Goal: Transaction & Acquisition: Obtain resource

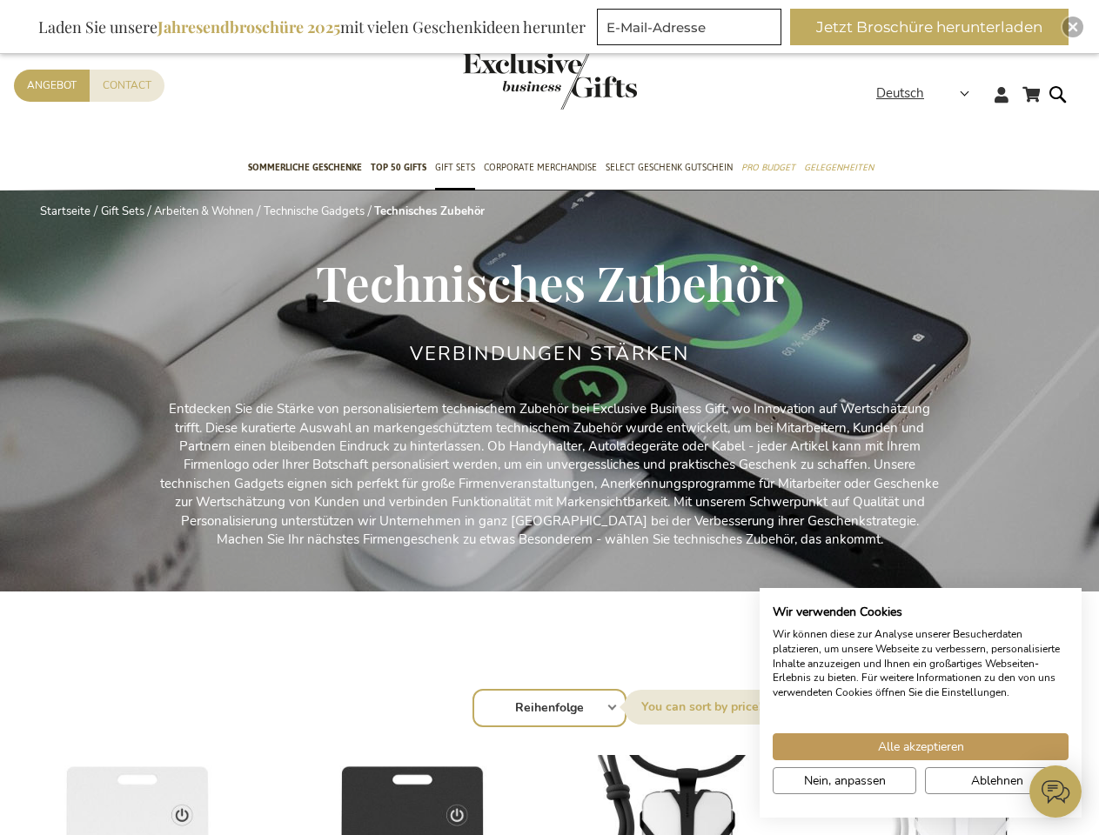
click at [549, 417] on p "Entdecken Sie die Stärke von personalisiertem technischem Zubehör bei Exclusive…" at bounding box center [549, 474] width 783 height 149
click at [928, 93] on strong "Deutsch" at bounding box center [921, 93] width 91 height 20
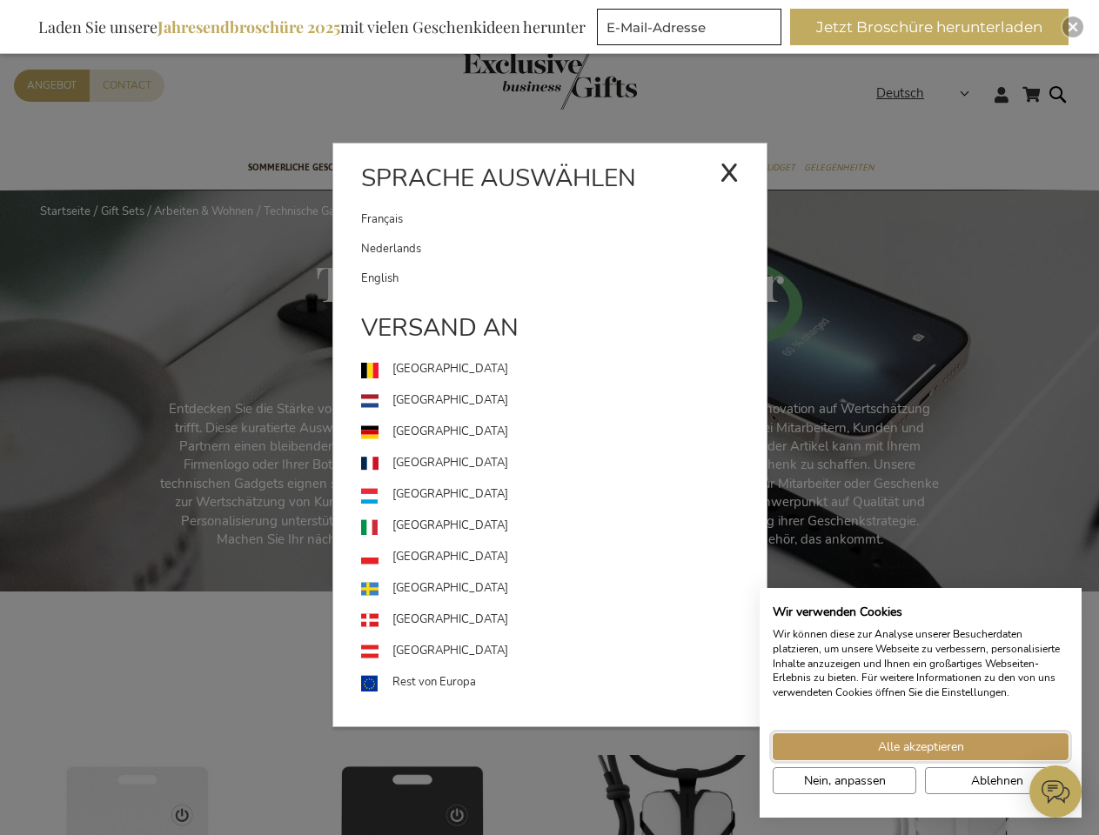
click at [920, 746] on span "Alle akzeptieren" at bounding box center [921, 747] width 86 height 18
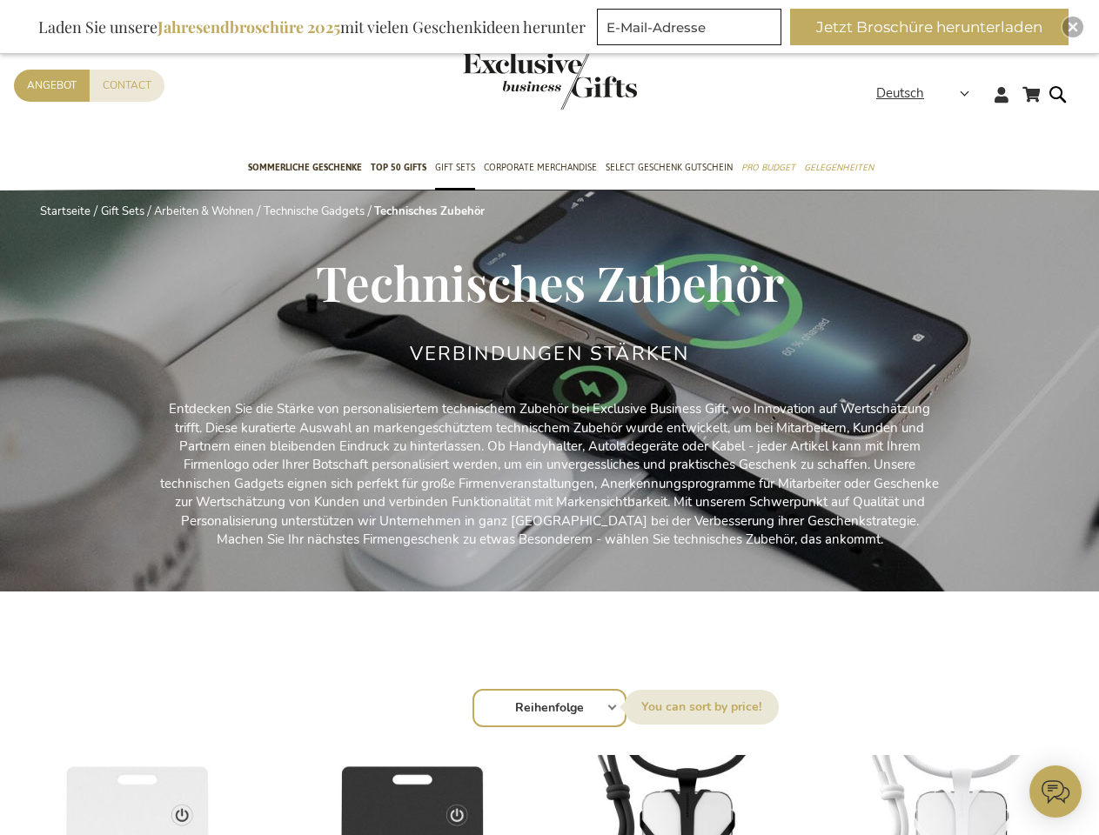
click at [936, 27] on button "Jetzt Broschüre herunterladen" at bounding box center [929, 27] width 278 height 37
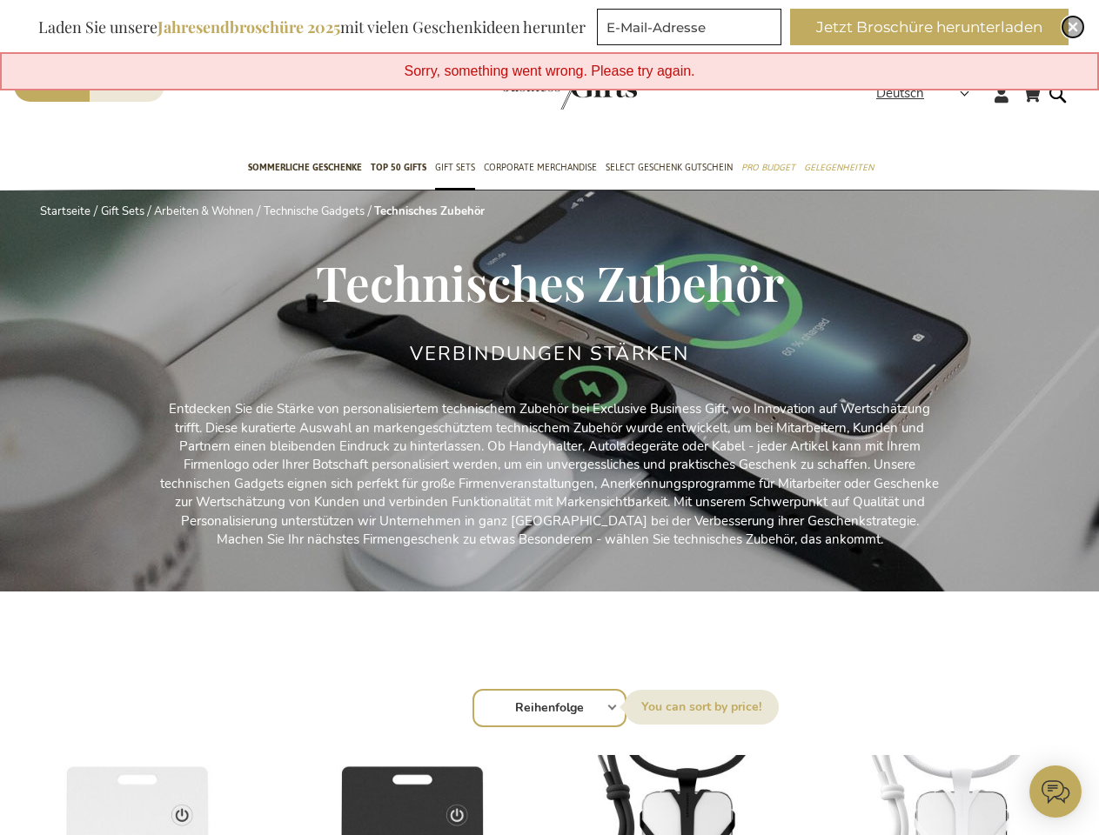
click at [1072, 27] on img "Close" at bounding box center [1072, 27] width 10 height 10
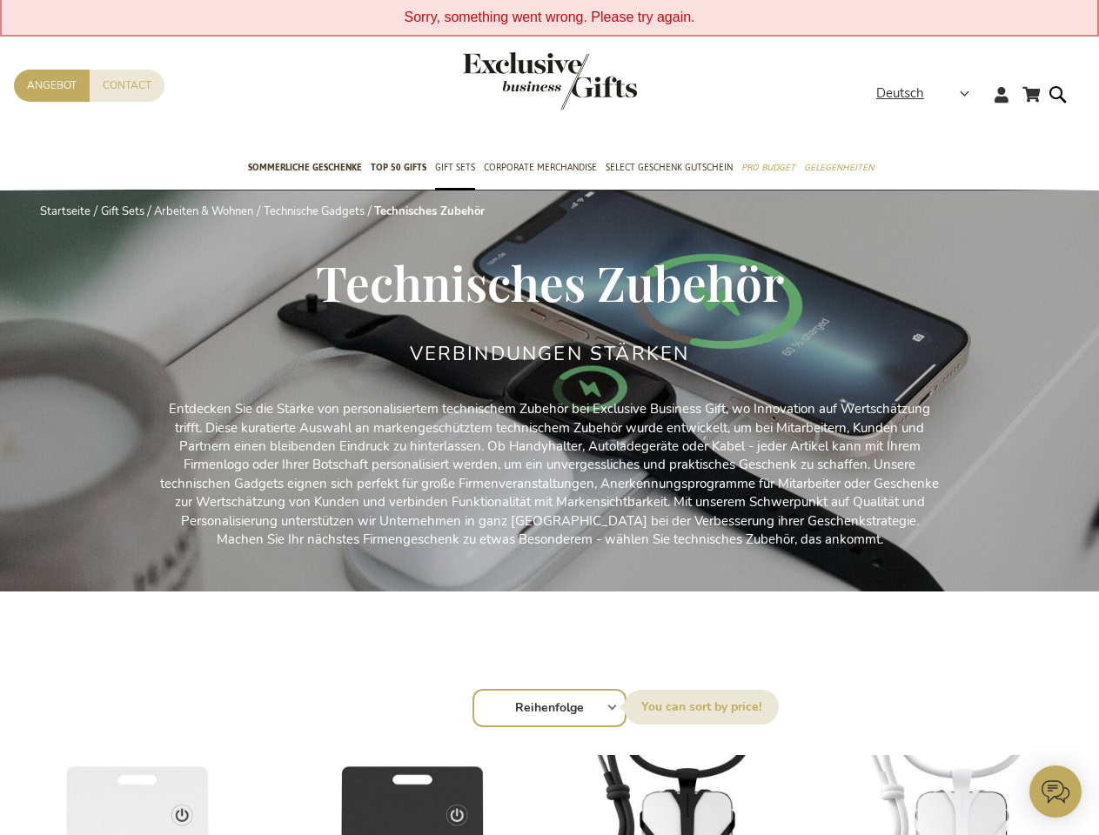
click at [1055, 791] on icon at bounding box center [1055, 791] width 52 height 52
